Goal: Information Seeking & Learning: Learn about a topic

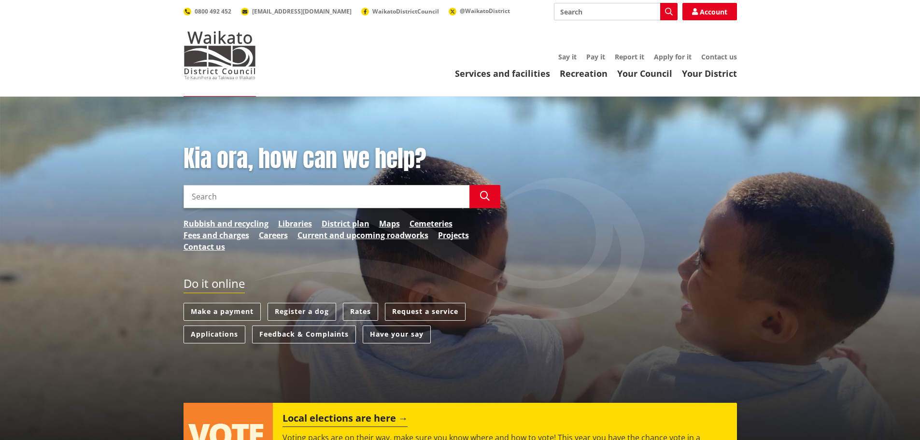
click at [378, 196] on input "Search" at bounding box center [327, 196] width 286 height 23
type input "inorganic collection"
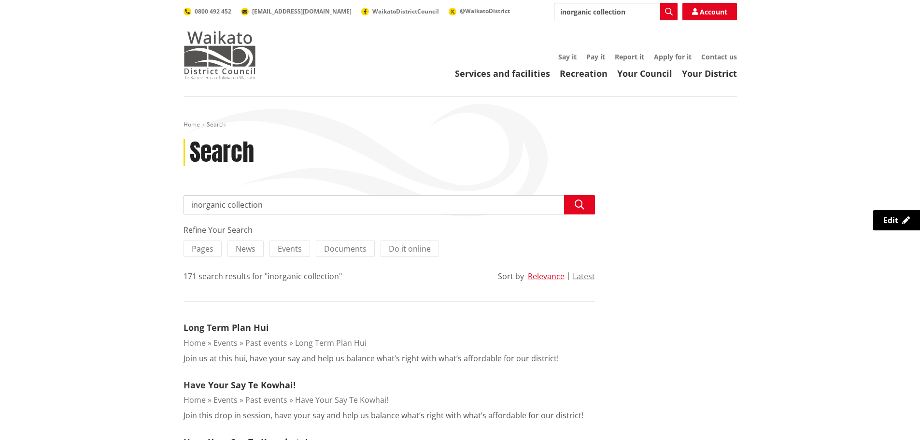
click at [218, 65] on img at bounding box center [220, 55] width 72 height 48
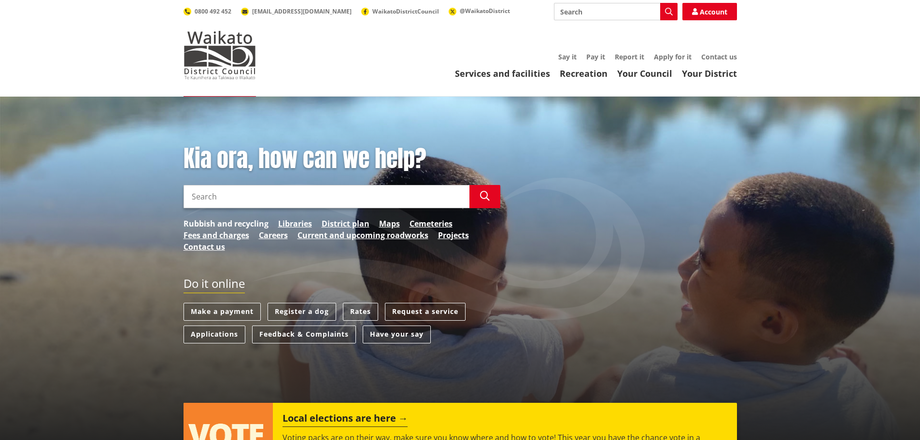
click at [216, 228] on link "Rubbish and recycling" at bounding box center [226, 224] width 85 height 12
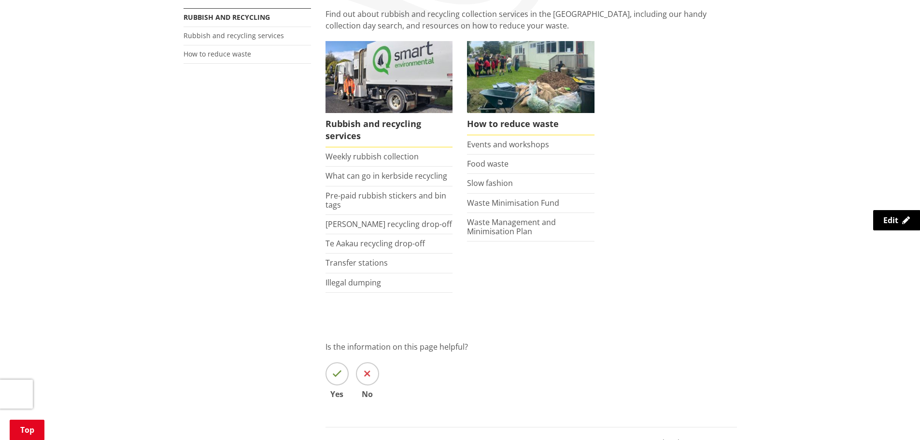
scroll to position [242, 0]
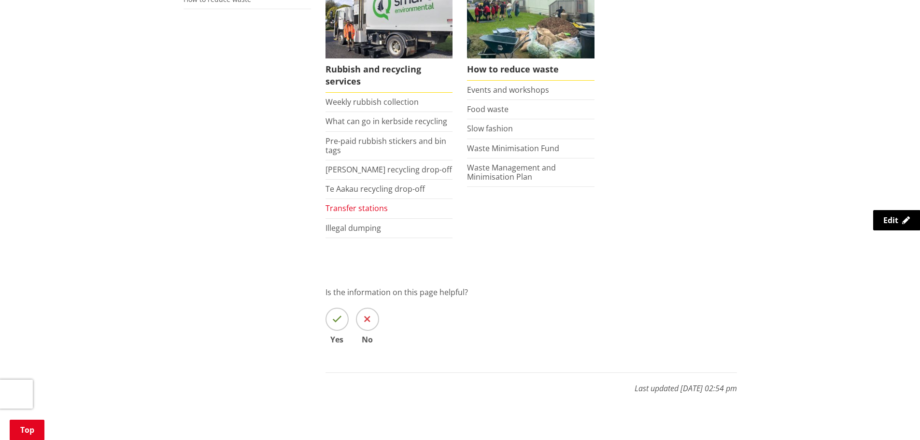
click at [365, 212] on link "Transfer stations" at bounding box center [357, 208] width 62 height 11
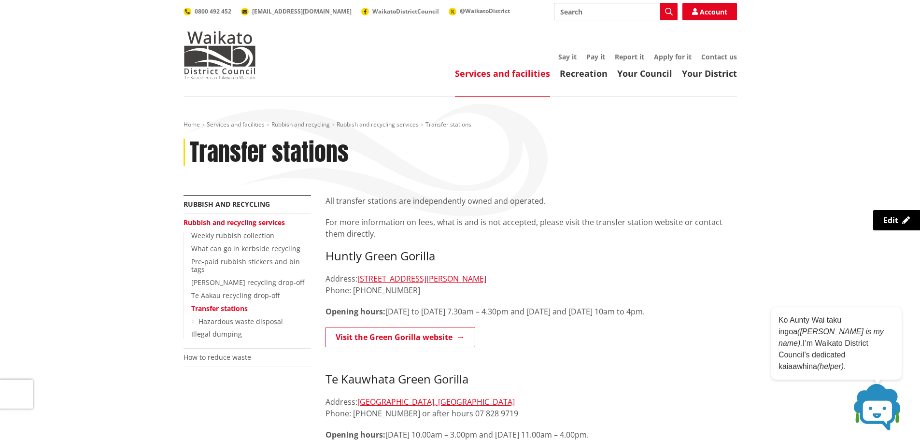
click at [353, 53] on ul "Say it Pay it Report it Apply for it Contact us" at bounding box center [506, 57] width 462 height 8
